Goal: Task Accomplishment & Management: Use online tool/utility

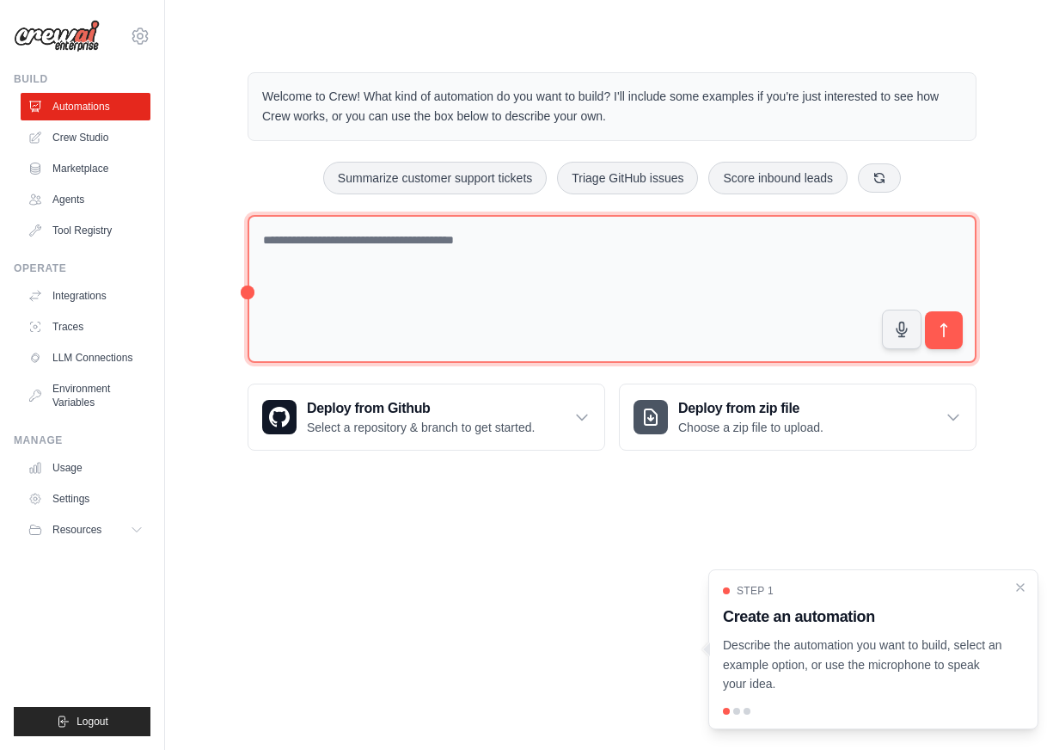
click at [403, 242] on textarea at bounding box center [612, 289] width 729 height 149
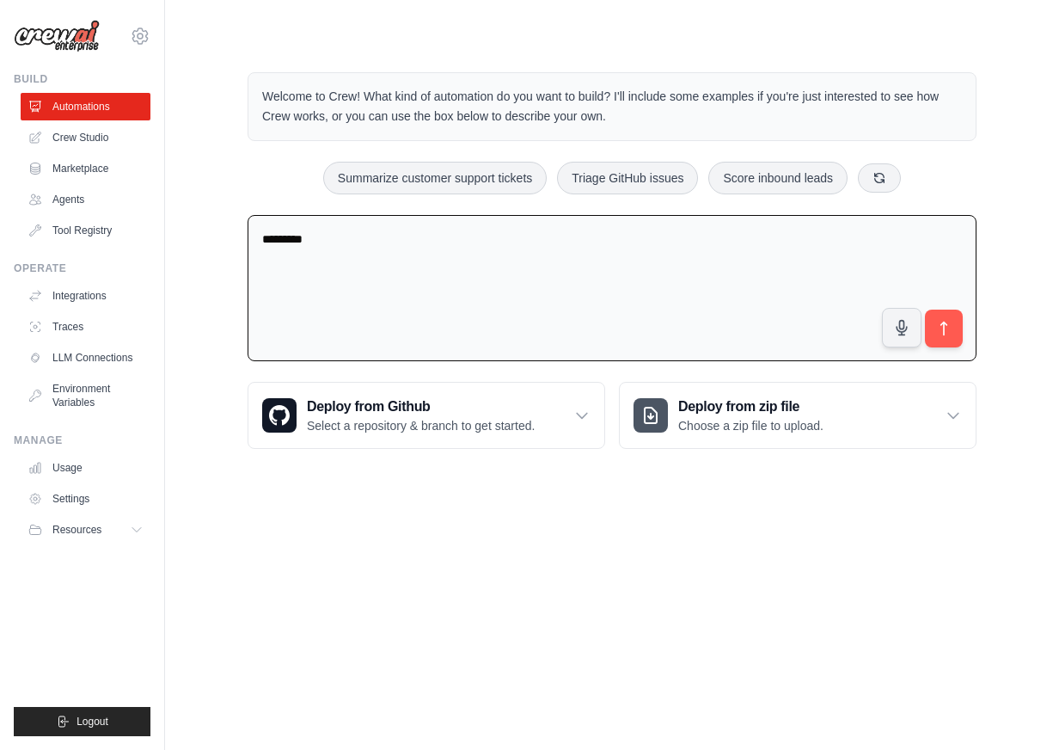
type textarea "********"
click at [103, 139] on link "Crew Studio" at bounding box center [86, 138] width 130 height 28
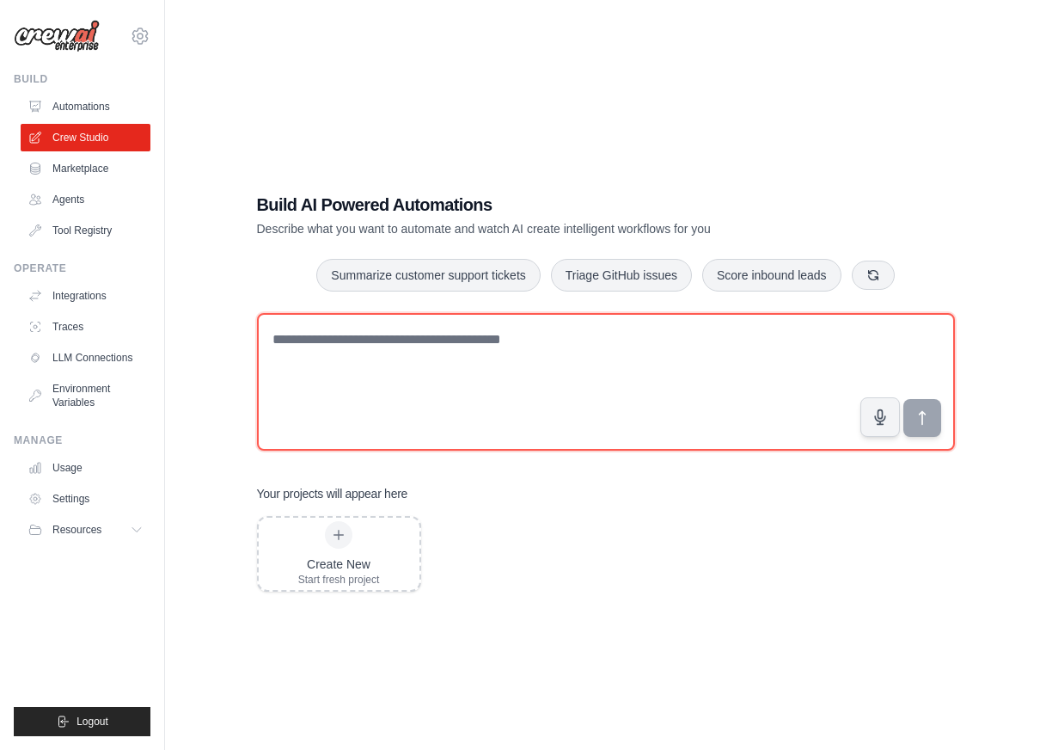
click at [397, 361] on textarea at bounding box center [606, 382] width 698 height 138
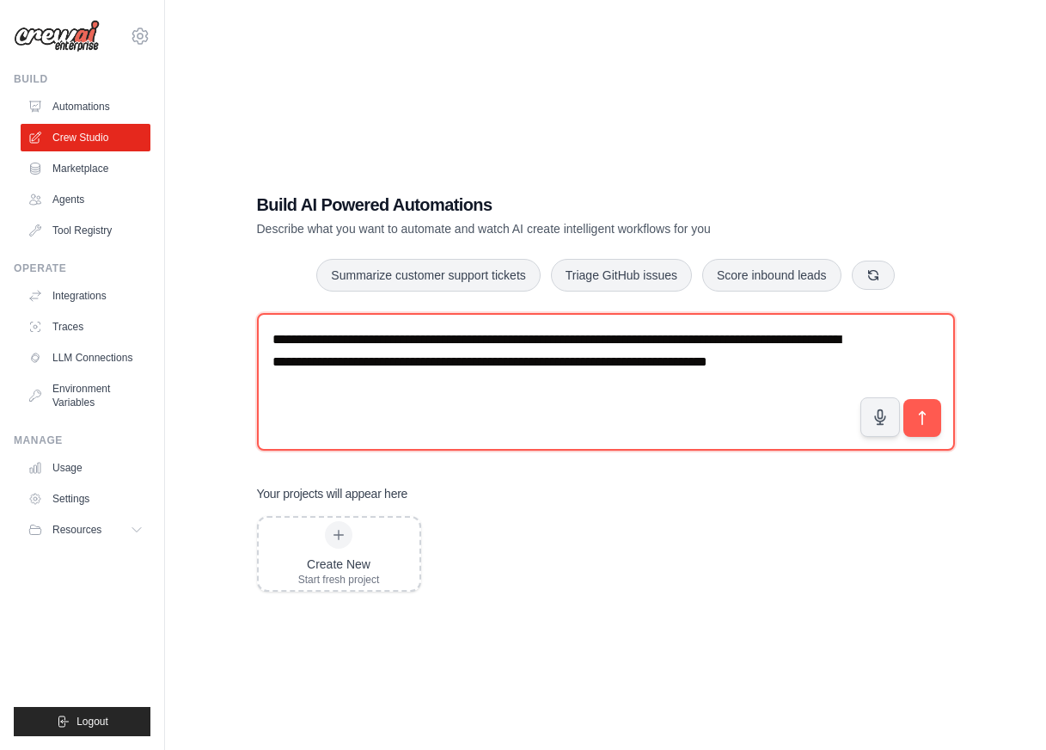
type textarea "**********"
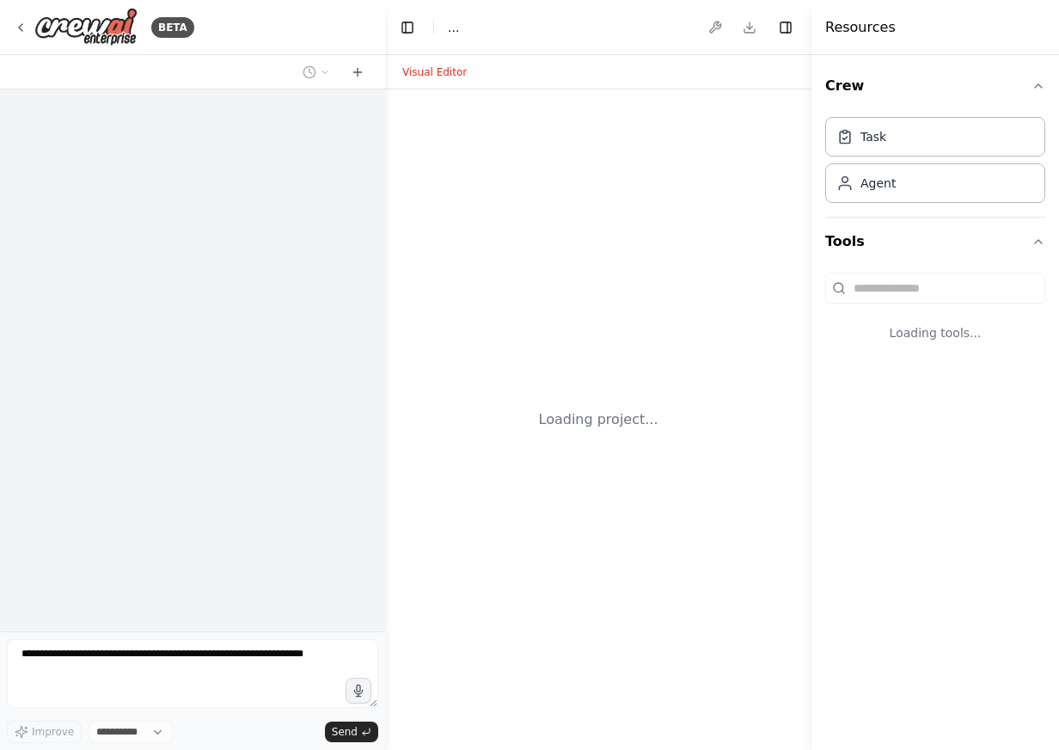
select select "****"
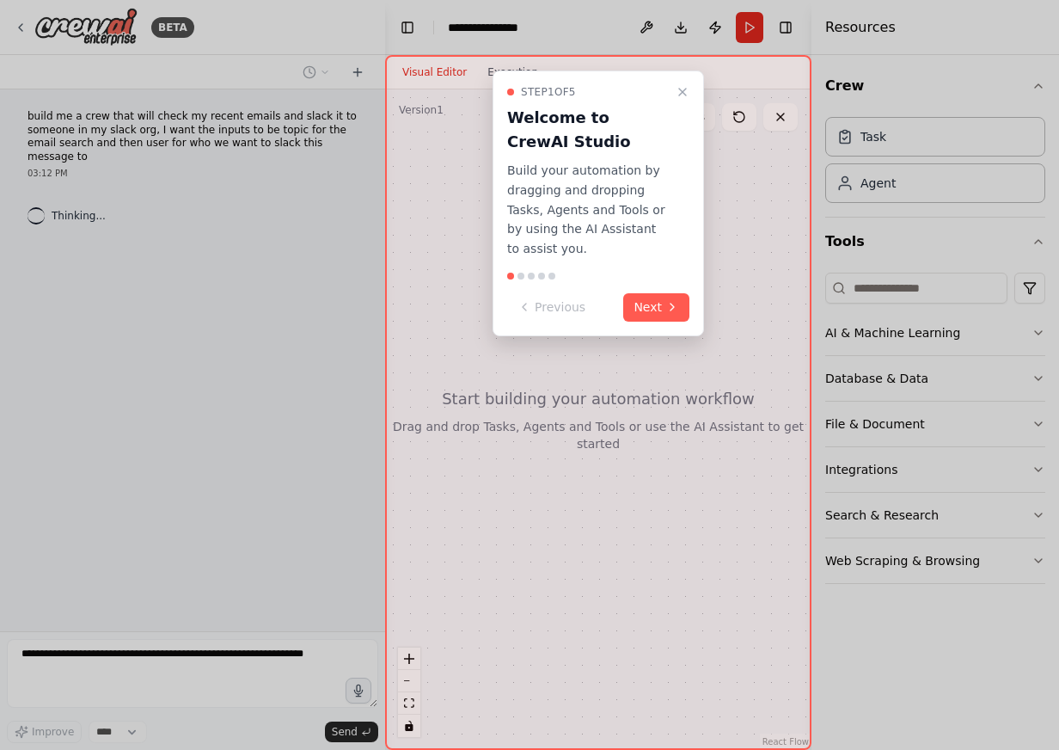
click at [649, 293] on button "Next" at bounding box center [656, 307] width 66 height 28
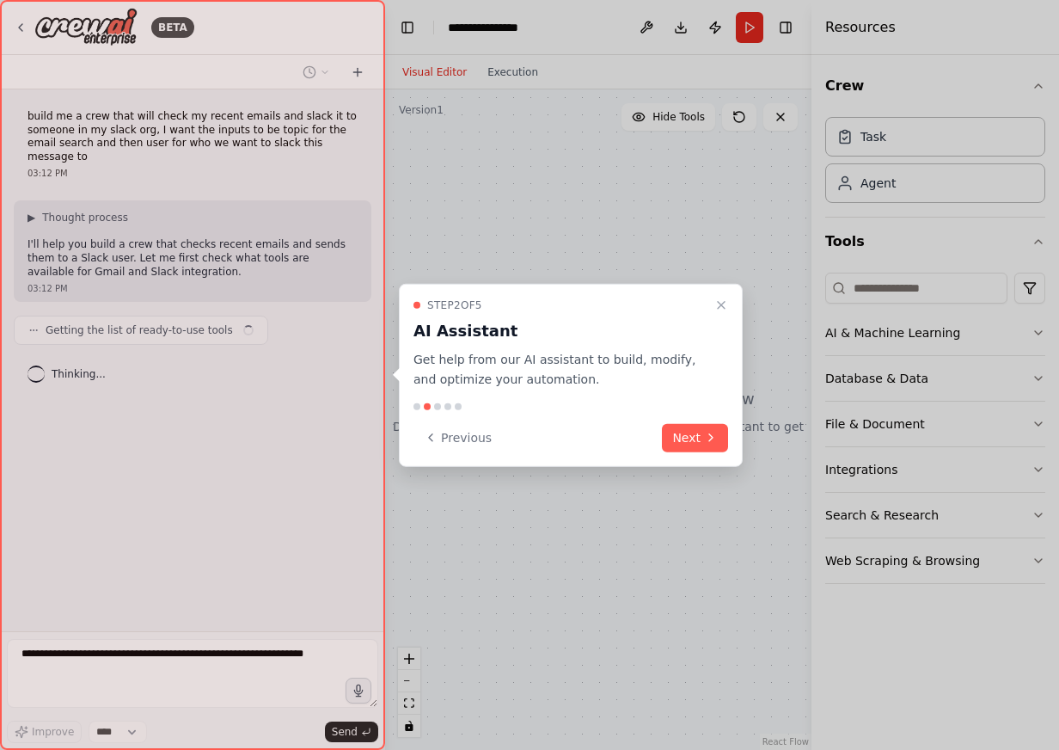
click at [680, 429] on button "Next" at bounding box center [695, 437] width 66 height 28
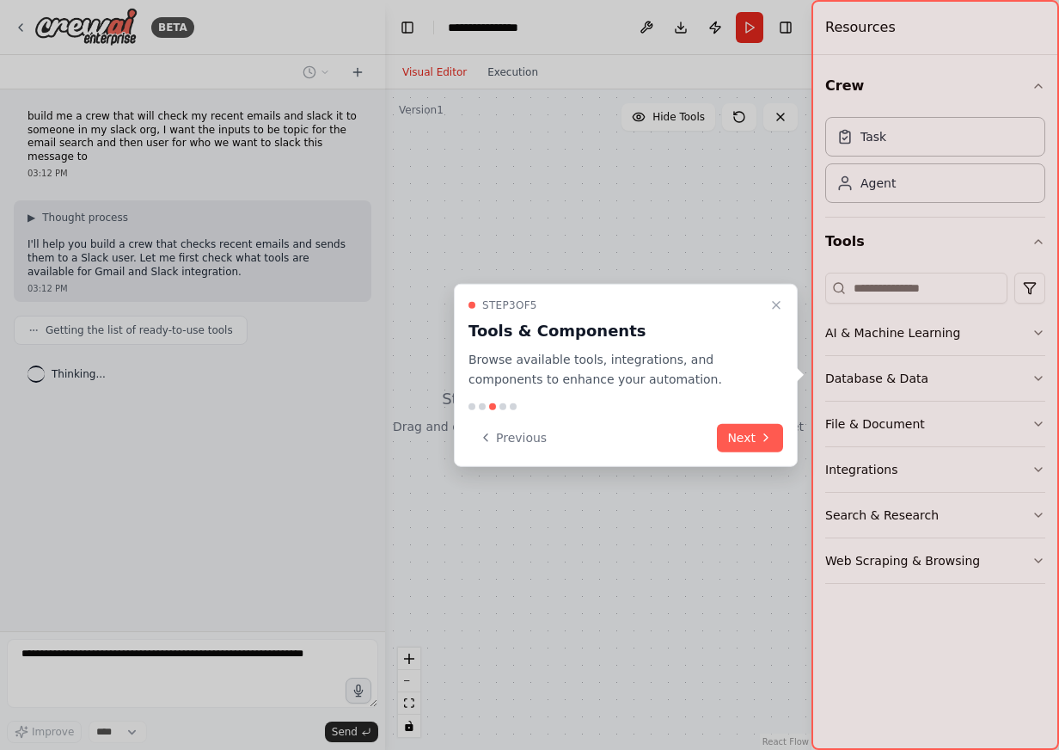
click at [728, 433] on button "Next" at bounding box center [750, 437] width 66 height 28
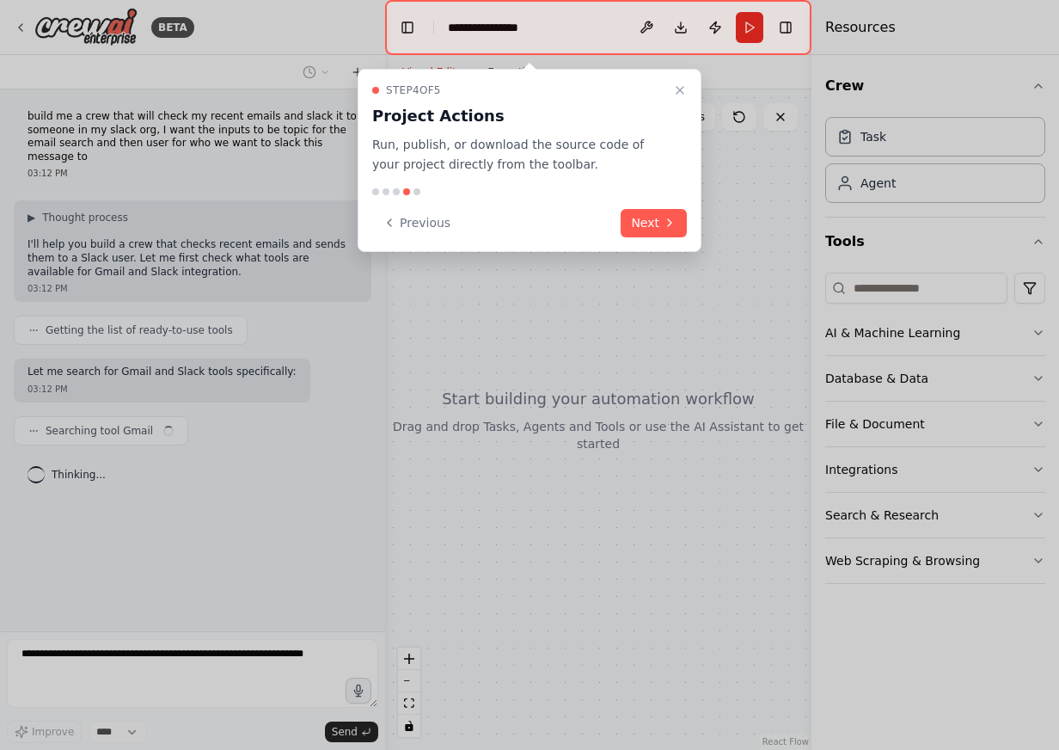
click at [643, 213] on button "Next" at bounding box center [654, 223] width 66 height 28
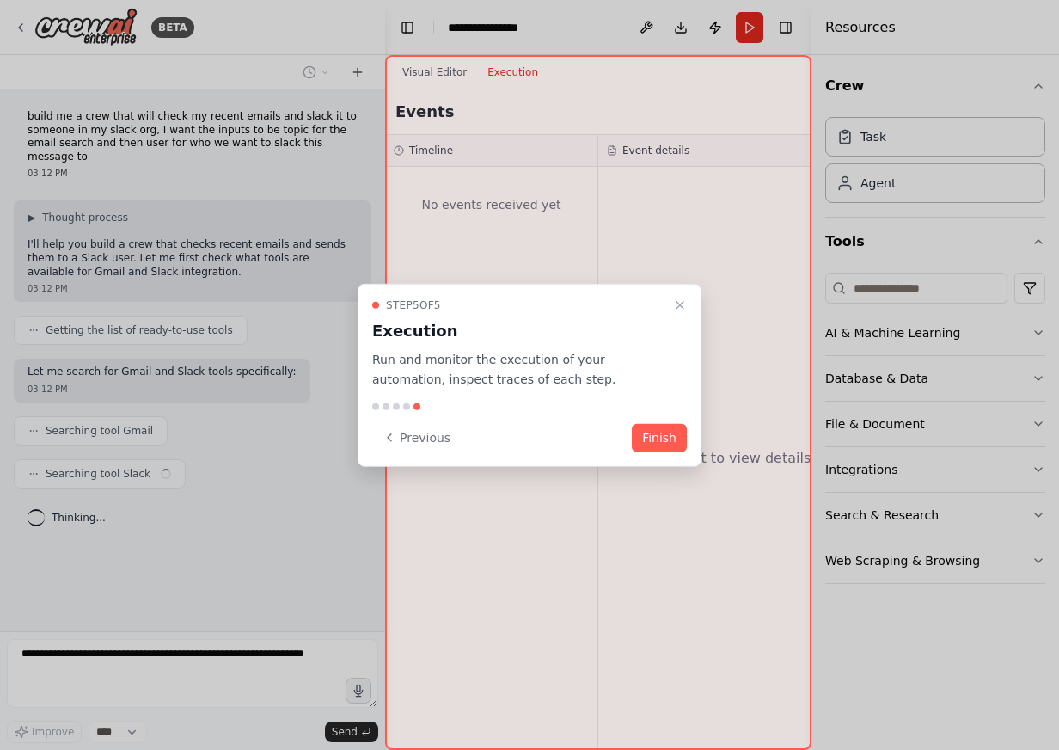
click at [656, 428] on button "Finish" at bounding box center [659, 437] width 55 height 28
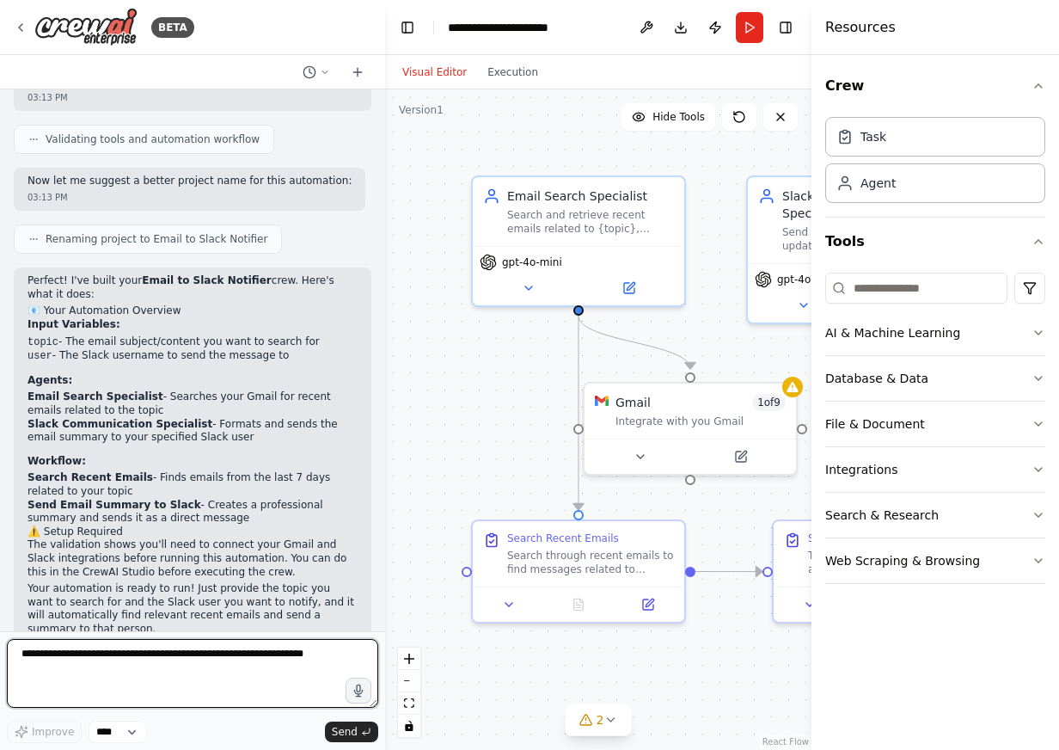
scroll to position [1031, 0]
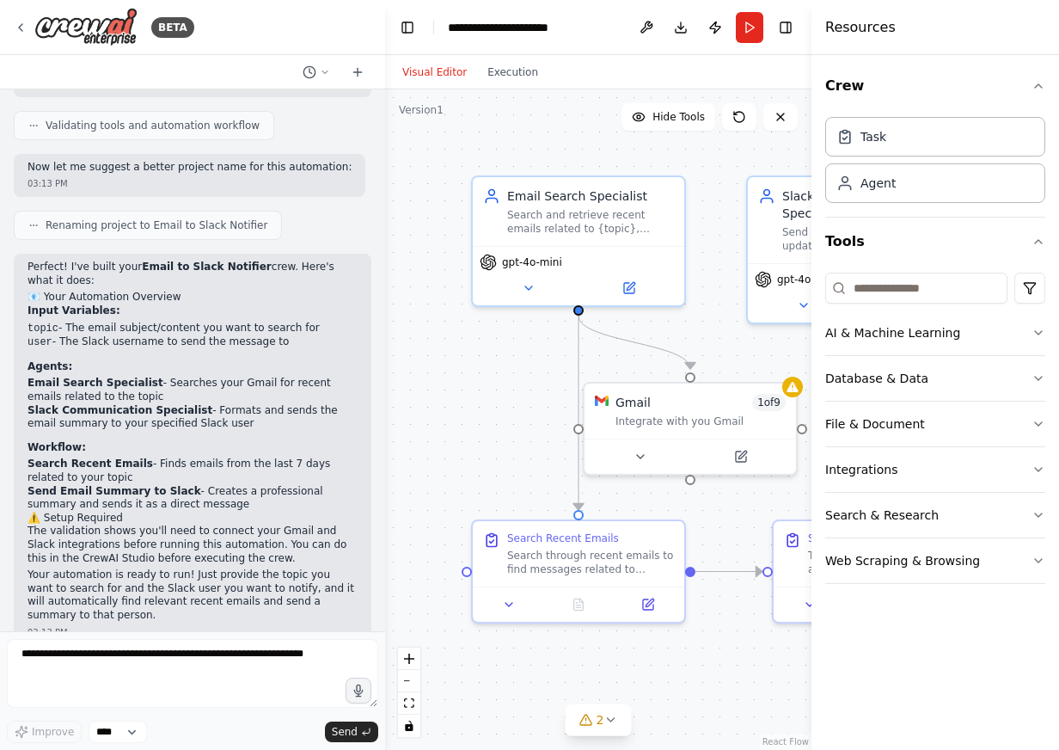
click at [523, 77] on button "Execution" at bounding box center [512, 72] width 71 height 21
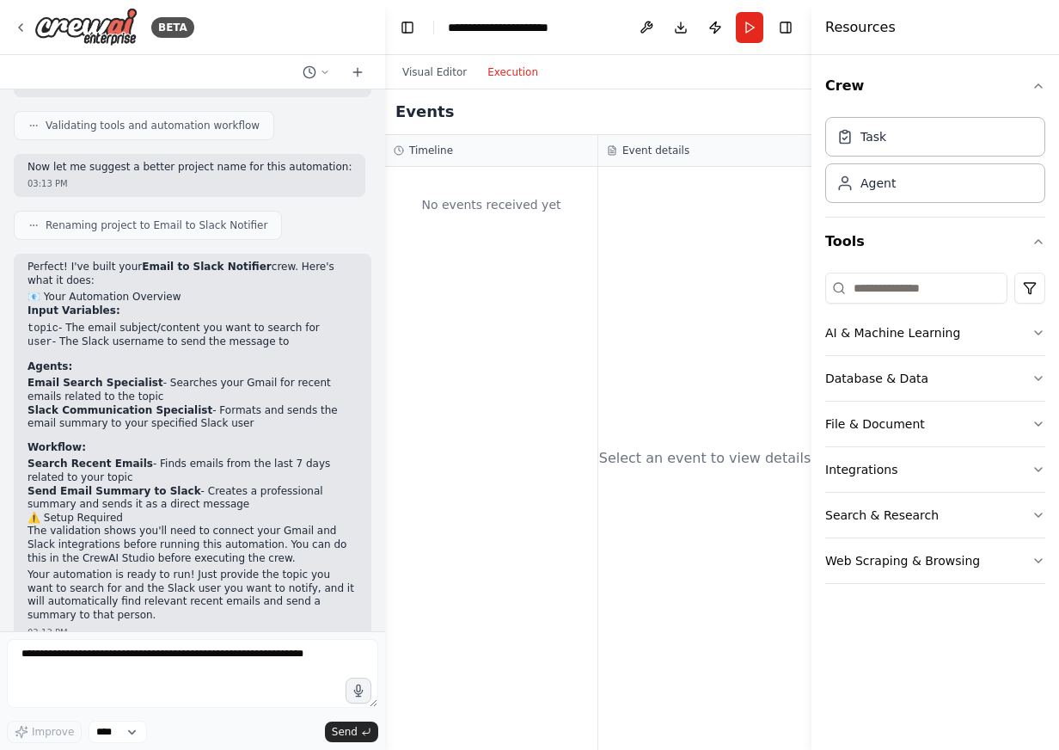
click at [429, 72] on button "Visual Editor" at bounding box center [434, 72] width 85 height 21
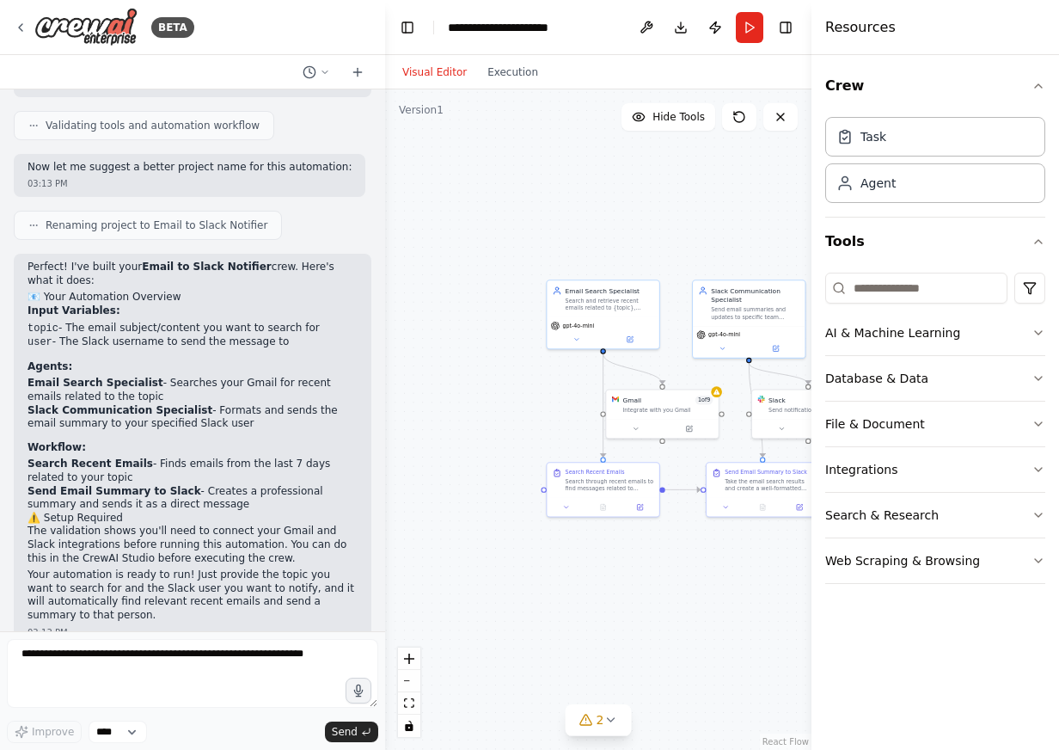
click at [1011, 420] on button "File & Document" at bounding box center [935, 423] width 220 height 45
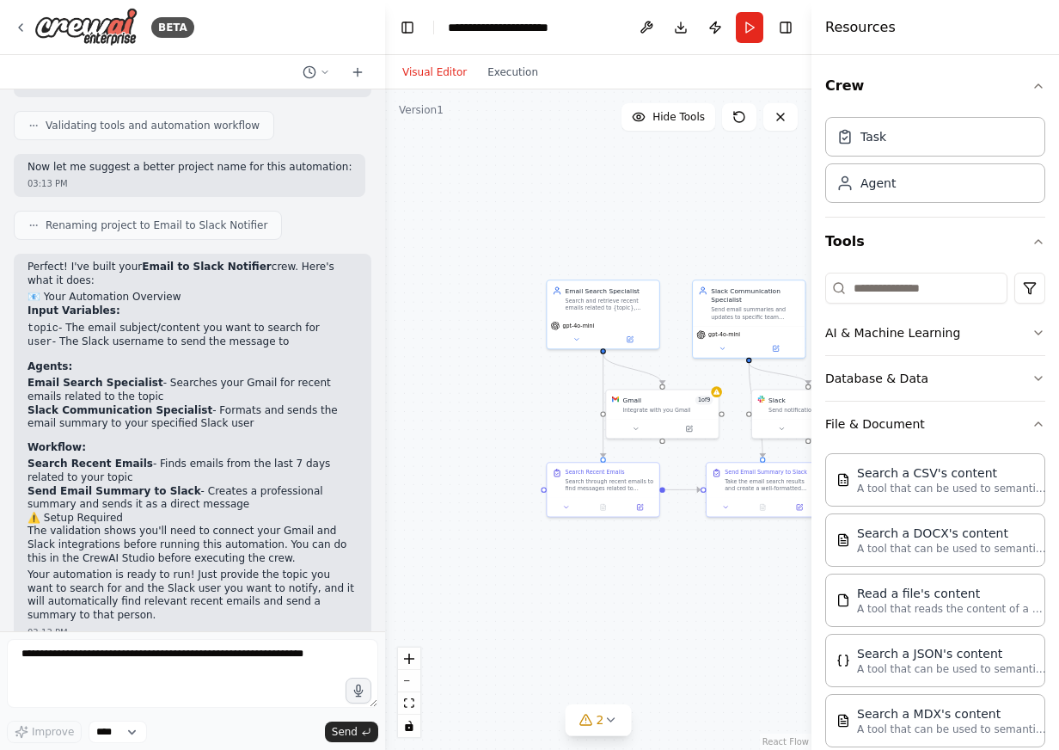
click at [1011, 420] on button "File & Document" at bounding box center [935, 423] width 220 height 45
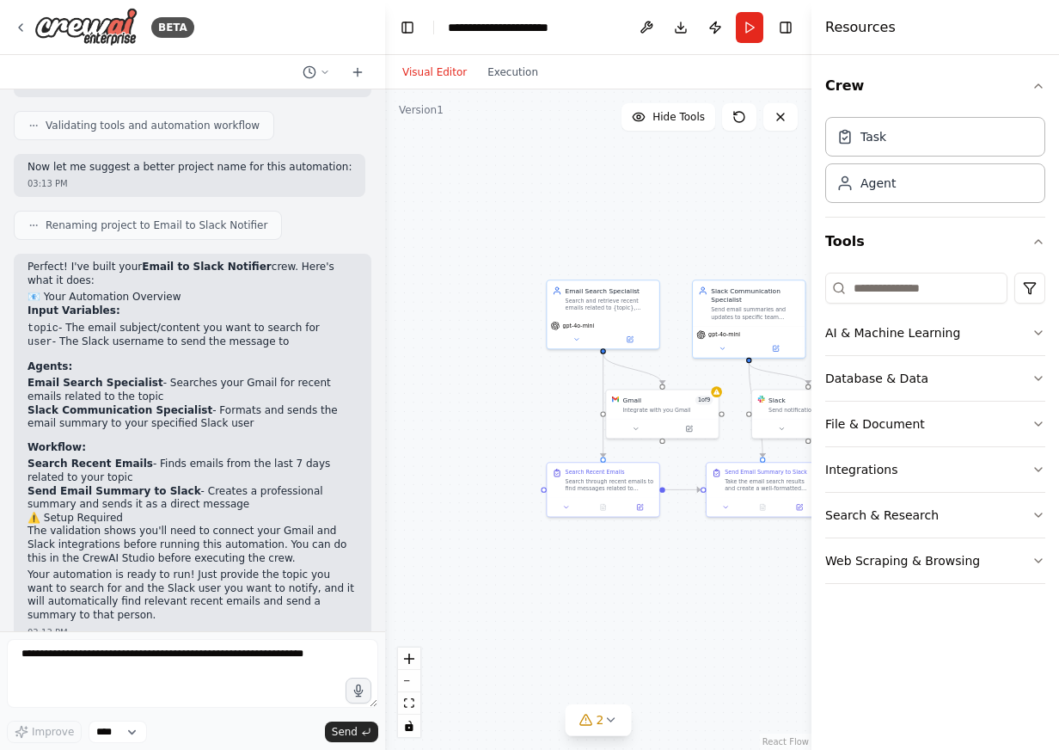
click at [1025, 385] on button "Database & Data" at bounding box center [935, 378] width 220 height 45
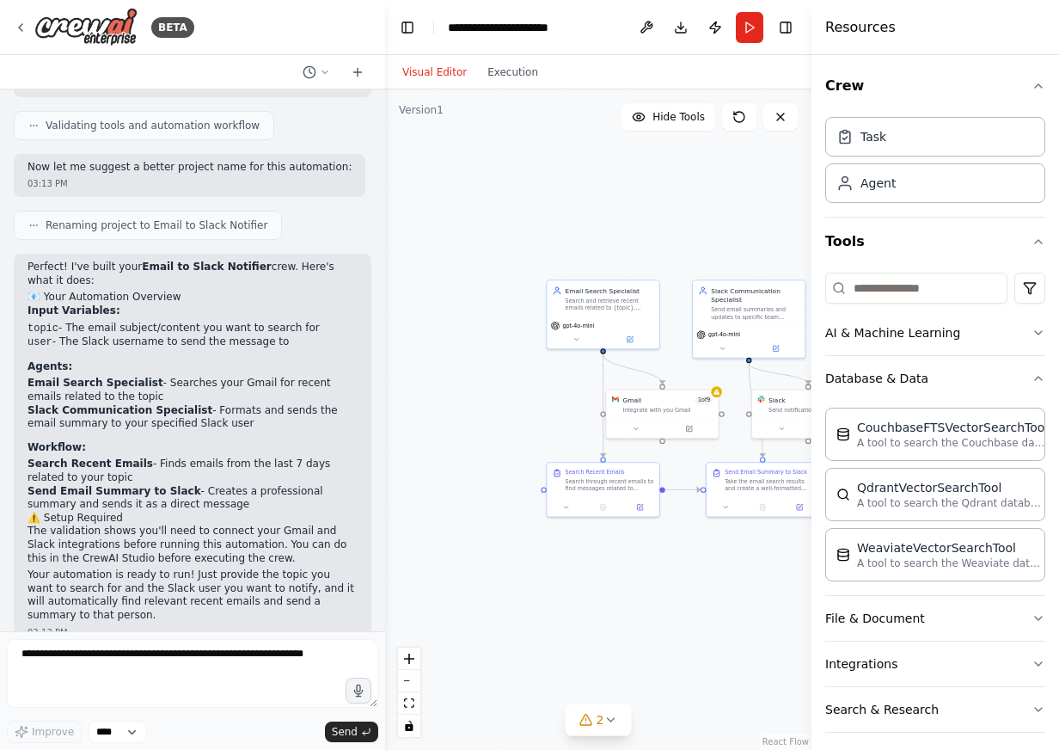
click at [1025, 385] on button "Database & Data" at bounding box center [935, 378] width 220 height 45
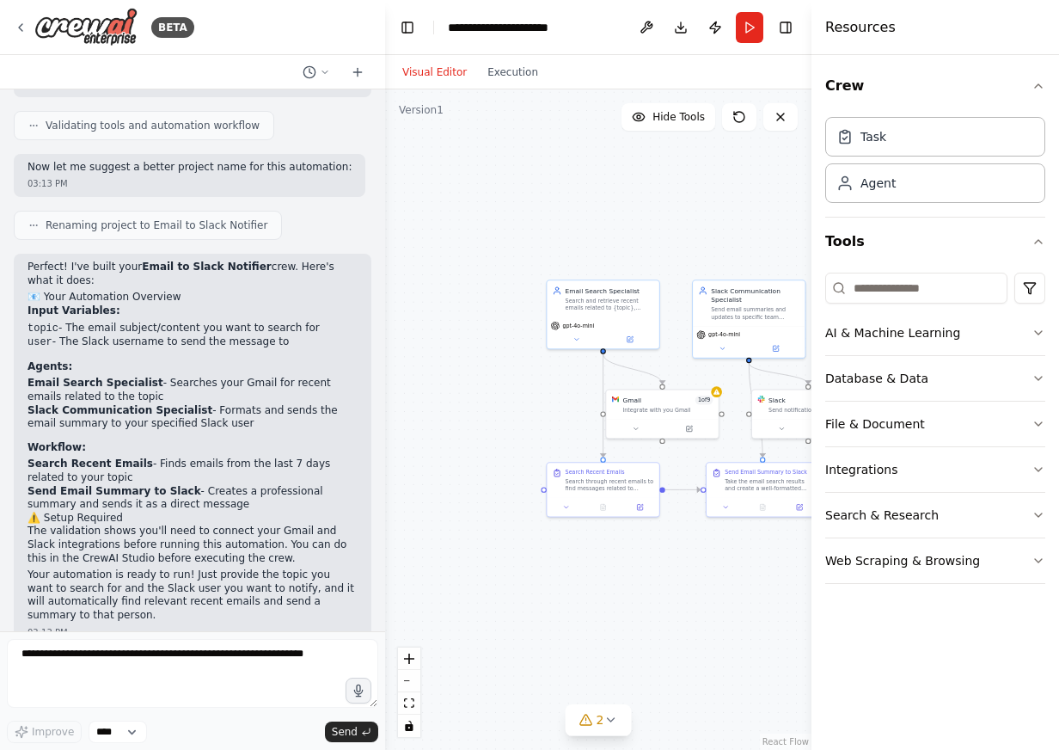
click at [1000, 371] on button "Database & Data" at bounding box center [935, 378] width 220 height 45
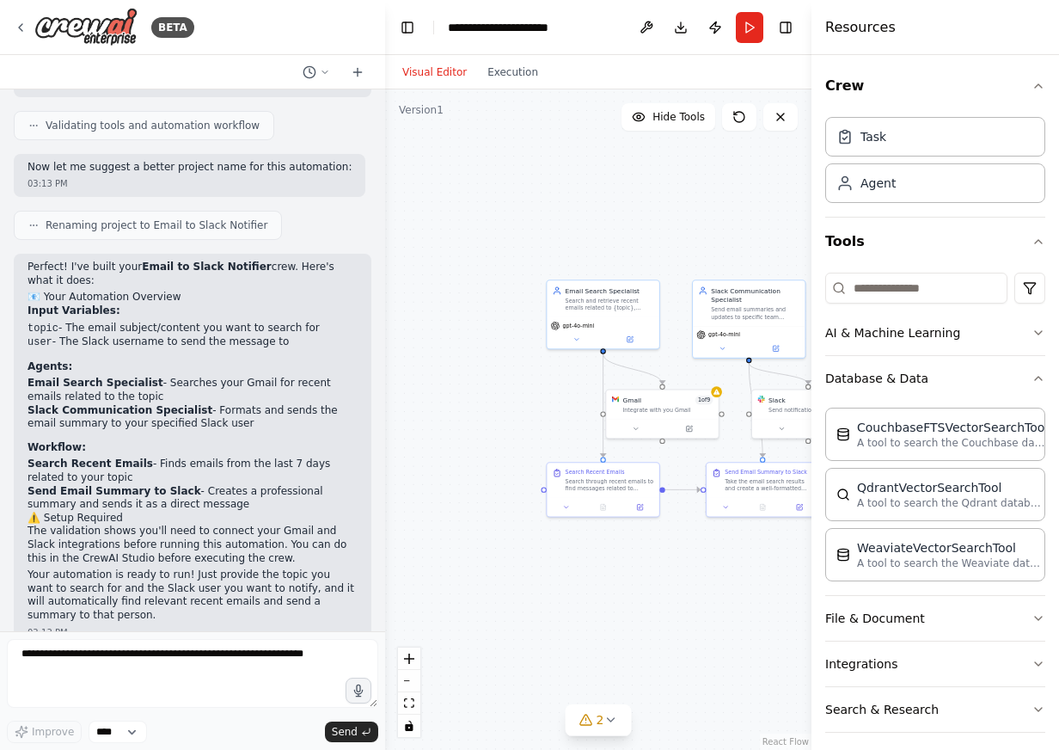
click at [1000, 371] on button "Database & Data" at bounding box center [935, 378] width 220 height 45
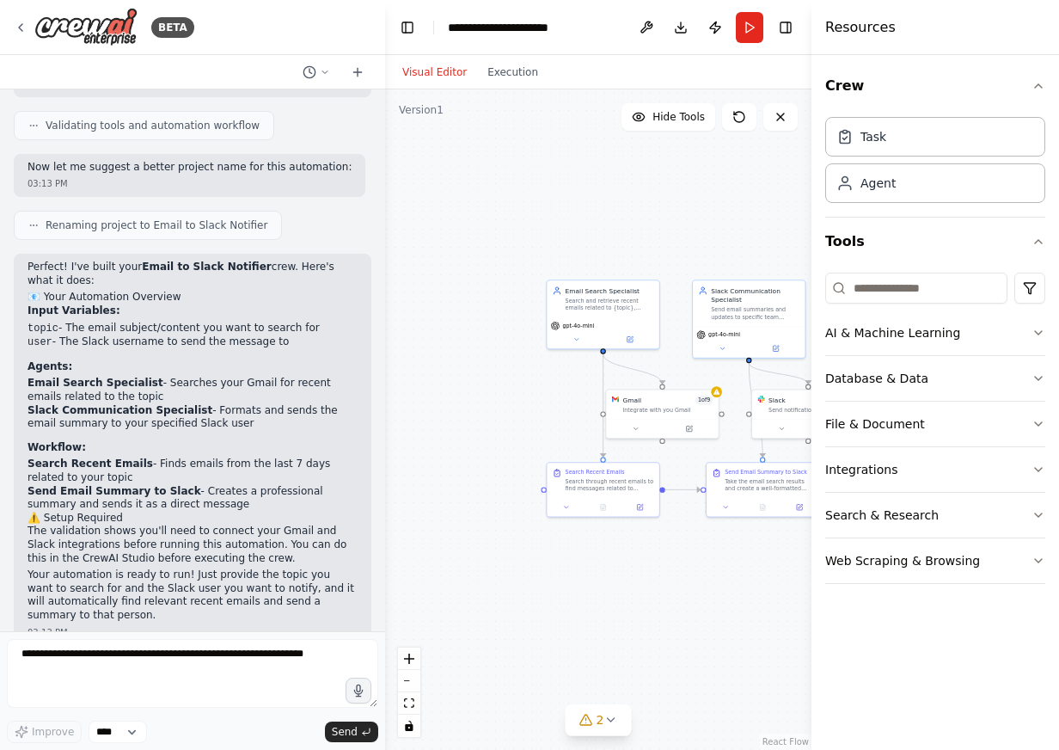
click at [968, 324] on button "AI & Machine Learning" at bounding box center [935, 332] width 220 height 45
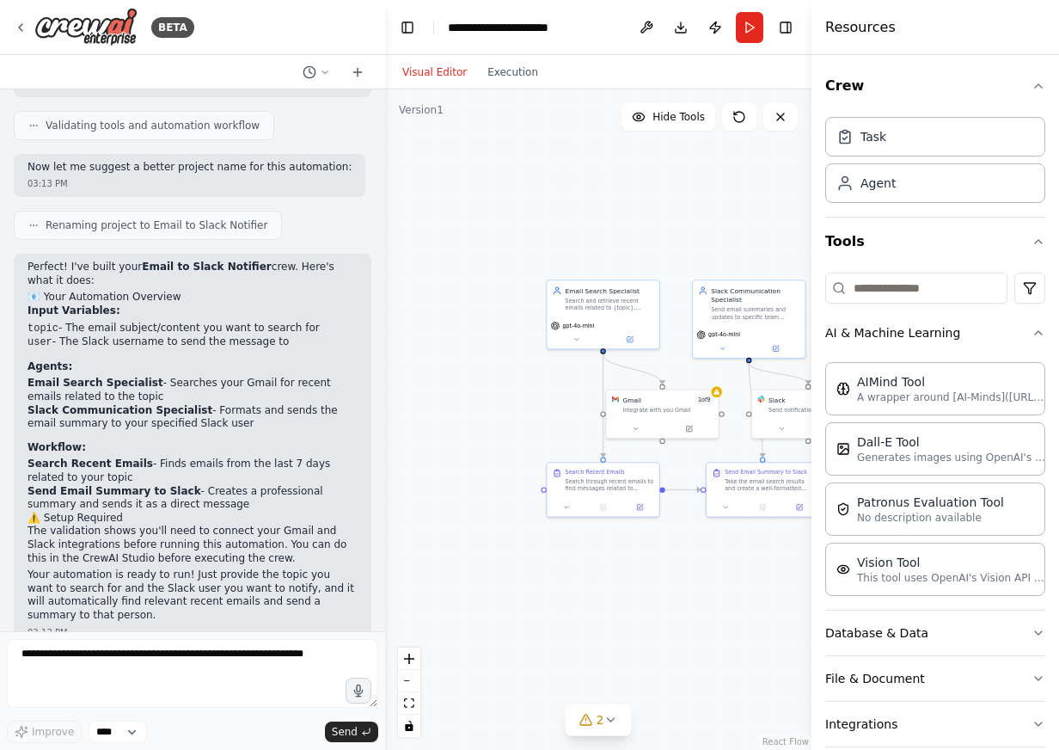
click at [971, 328] on button "AI & Machine Learning" at bounding box center [935, 332] width 220 height 45
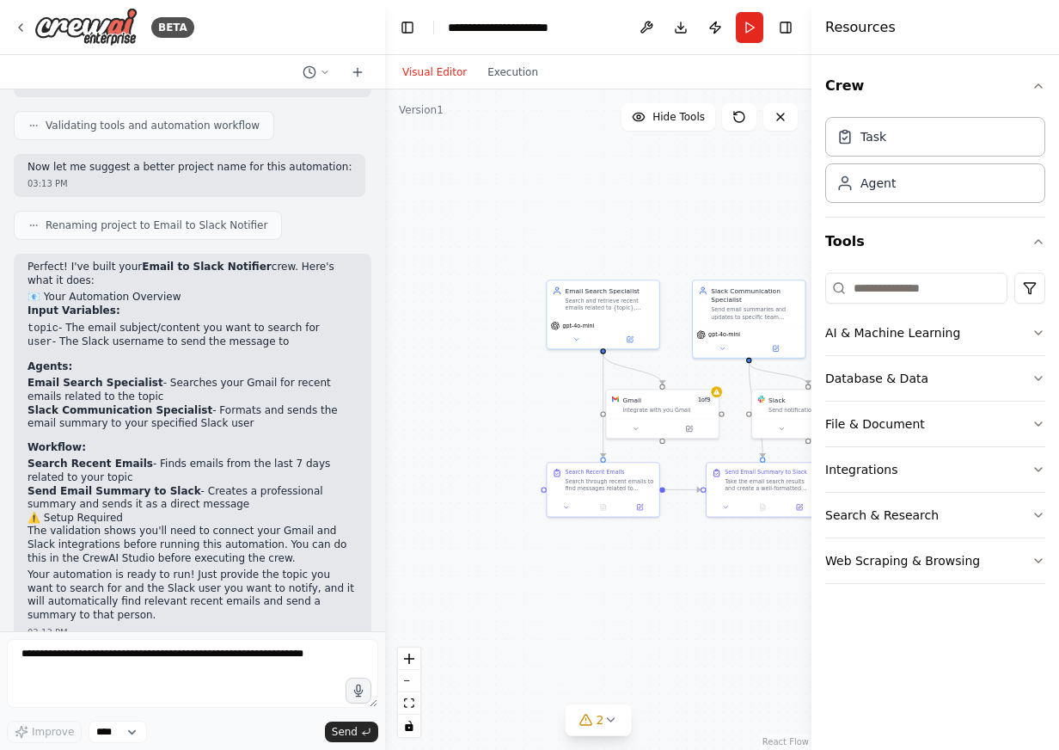
click at [915, 565] on button "Web Scraping & Browsing" at bounding box center [935, 560] width 220 height 45
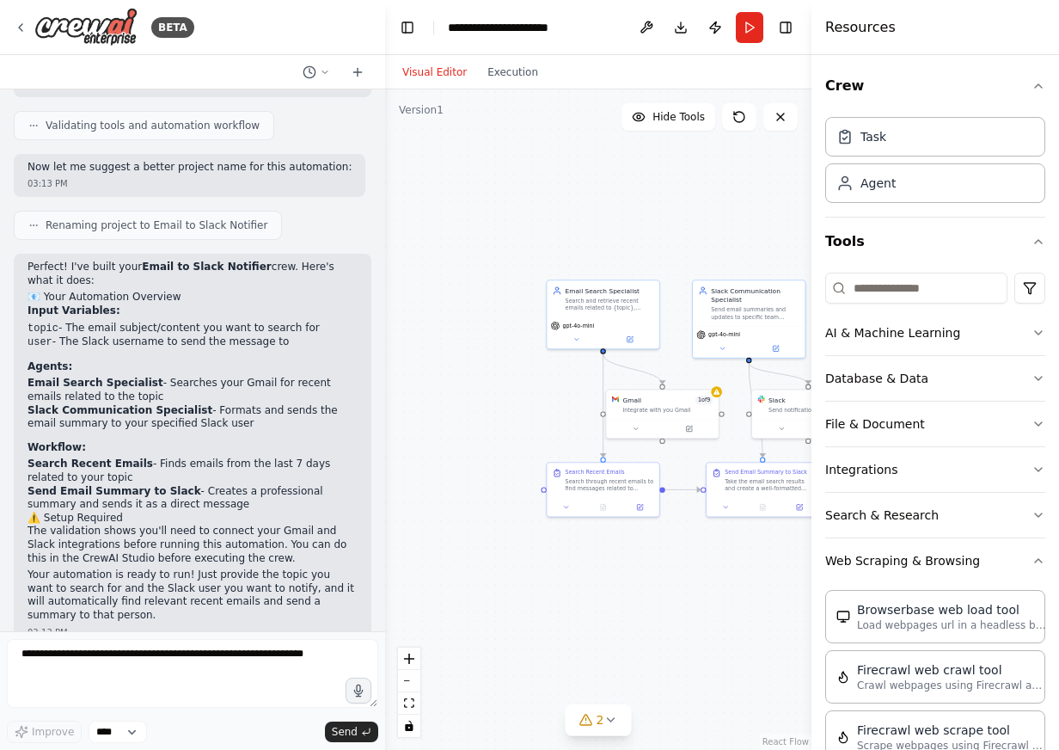
click at [915, 565] on button "Web Scraping & Browsing" at bounding box center [935, 560] width 220 height 45
